Goal: Task Accomplishment & Management: Use online tool/utility

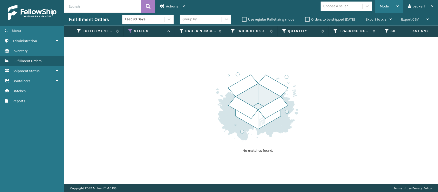
click at [387, 8] on div "Mode" at bounding box center [389, 6] width 19 height 13
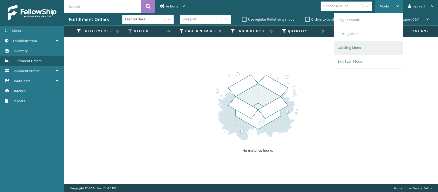
click at [363, 46] on li "Labeling Mode" at bounding box center [368, 48] width 69 height 14
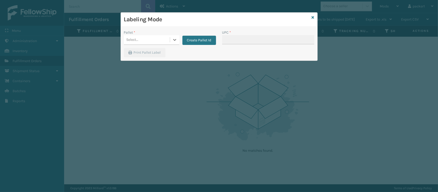
click at [139, 39] on div "Select..." at bounding box center [147, 40] width 46 height 8
click at [205, 40] on button "Create Pallet Id" at bounding box center [199, 40] width 34 height 9
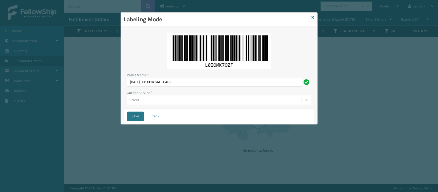
click at [156, 107] on div "Pallet Name * [DATE] 08:39:16 GMT-0400 Carrier Service * Select..." at bounding box center [219, 69] width 190 height 79
click at [157, 103] on div "Select..." at bounding box center [214, 100] width 175 height 8
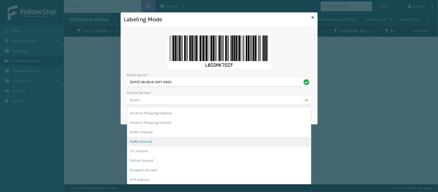
click at [145, 141] on div "FedEx Ground" at bounding box center [219, 141] width 184 height 9
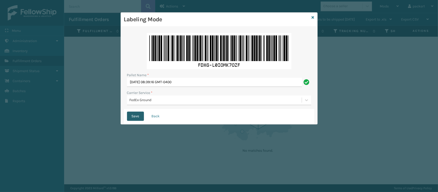
click at [136, 115] on button "Save" at bounding box center [135, 116] width 17 height 9
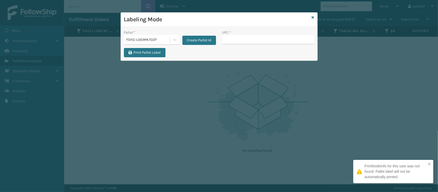
click at [249, 37] on input "UPC *" at bounding box center [268, 39] width 92 height 9
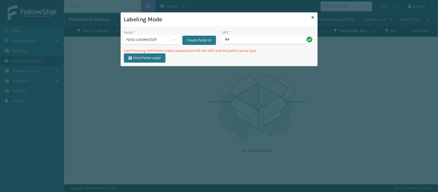
type input "8"
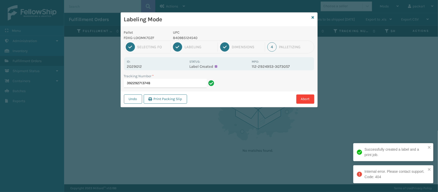
type input "392292713748"
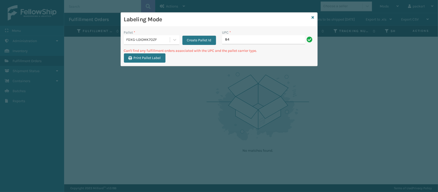
type input "8"
